Goal: Transaction & Acquisition: Download file/media

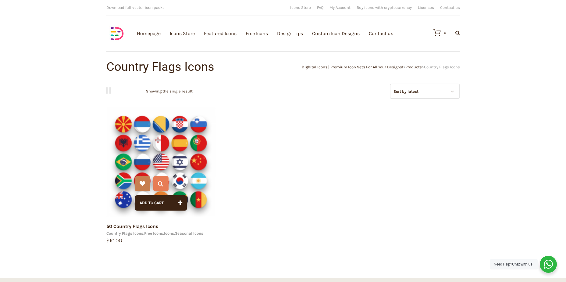
click at [197, 124] on img at bounding box center [161, 162] width 110 height 110
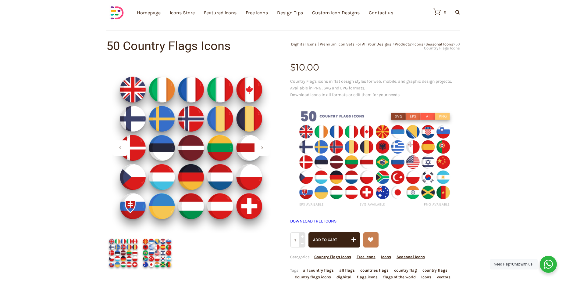
scroll to position [30, 0]
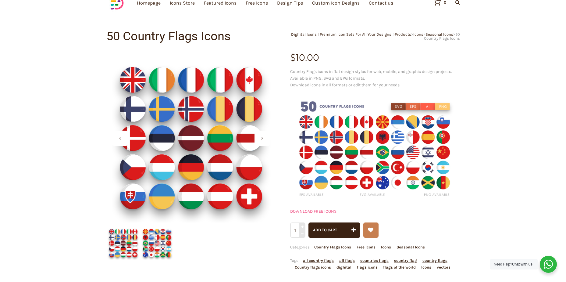
click at [320, 210] on link "DOWNLOAD FREE ICONS" at bounding box center [313, 210] width 46 height 5
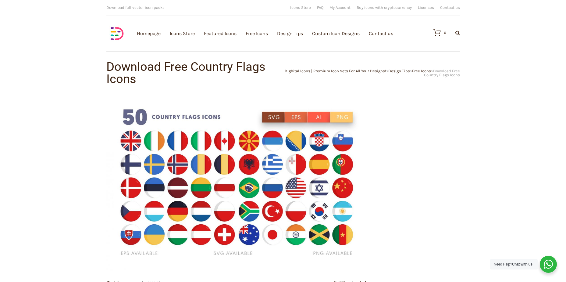
click at [338, 118] on img at bounding box center [237, 183] width 262 height 175
click at [248, 116] on img at bounding box center [237, 183] width 262 height 175
click at [249, 150] on img at bounding box center [237, 183] width 262 height 175
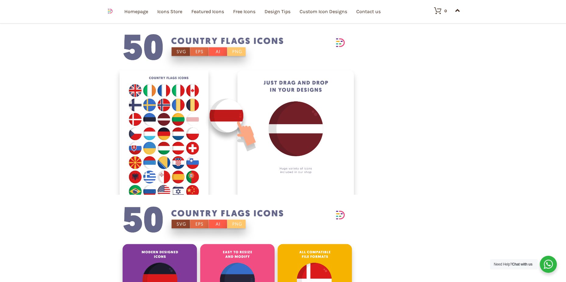
scroll to position [1127, 0]
